Goal: Information Seeking & Learning: Learn about a topic

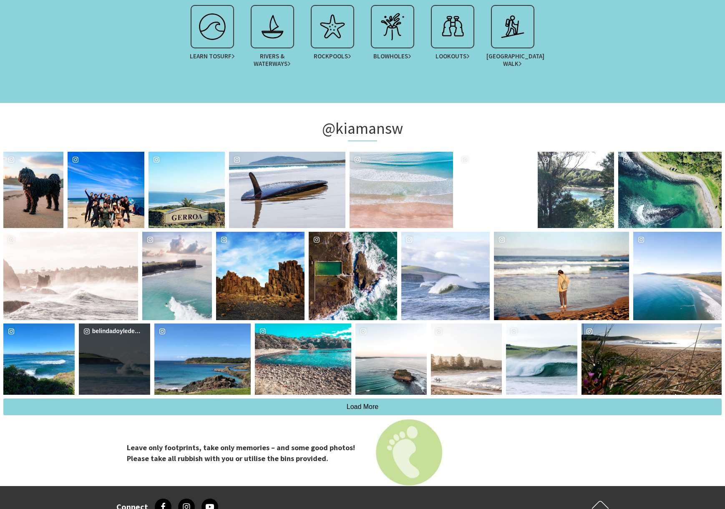
scroll to position [1678, 0]
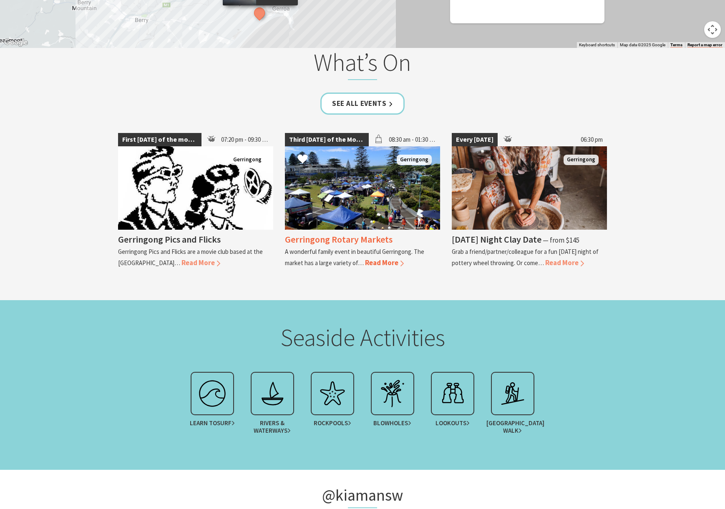
click at [335, 239] on h4 "Gerringong Rotary Markets" at bounding box center [339, 240] width 108 height 12
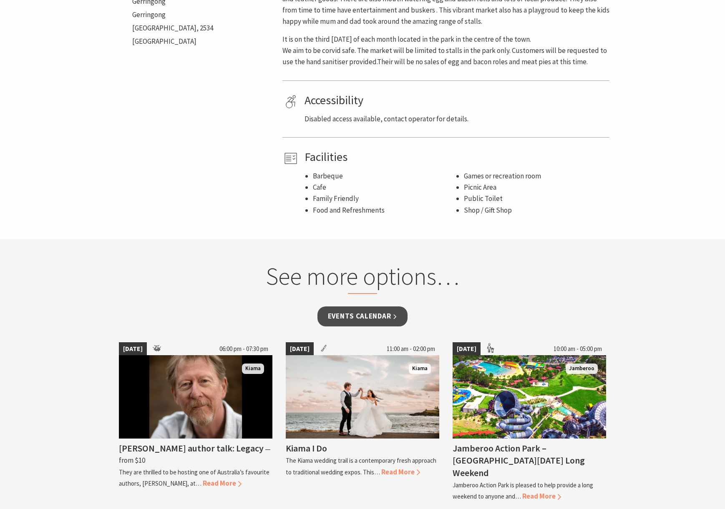
scroll to position [51, 0]
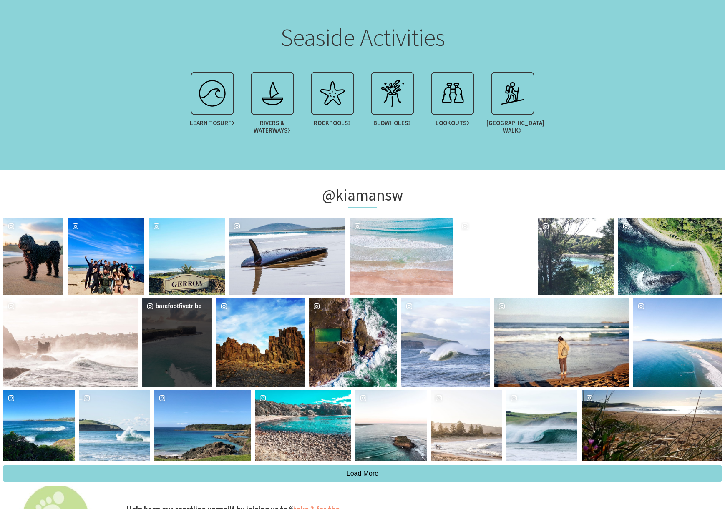
scroll to position [1676, 0]
